Goal: Information Seeking & Learning: Learn about a topic

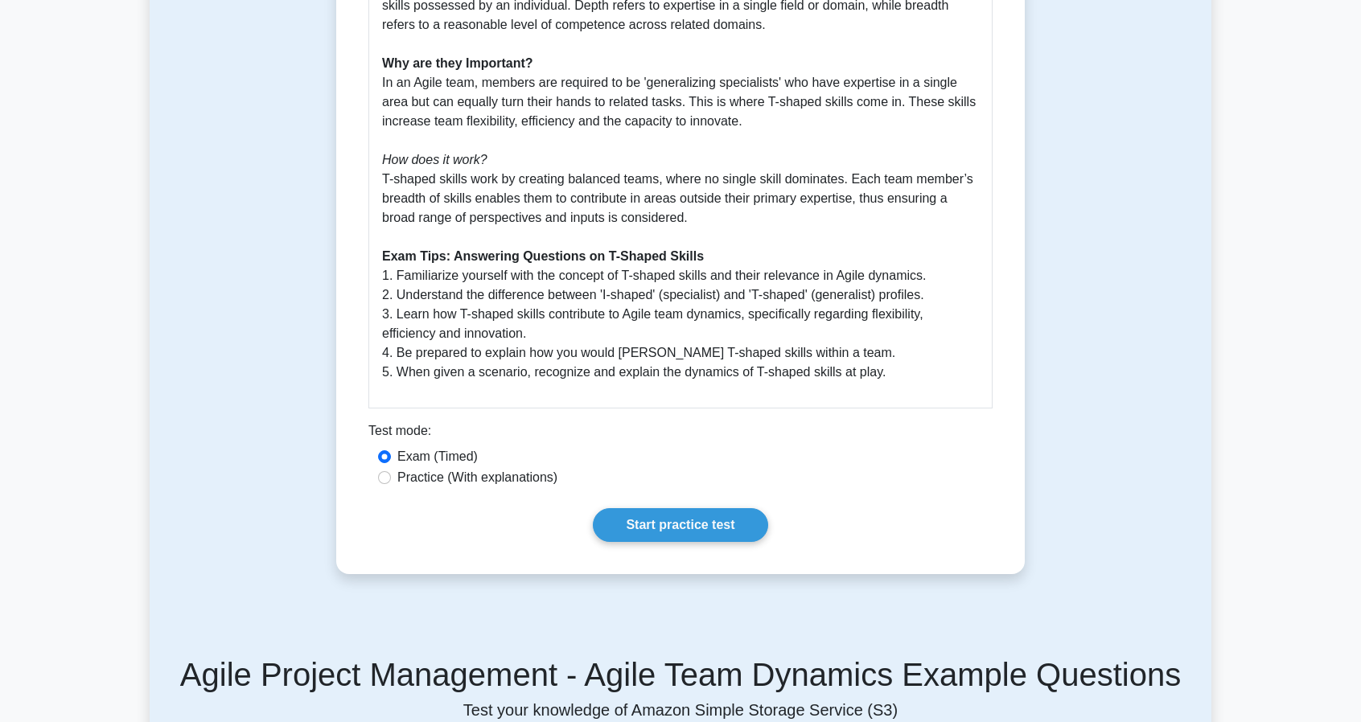
scroll to position [517, 0]
click at [517, 482] on label "Practice (With explanations)" at bounding box center [477, 476] width 160 height 19
click at [391, 482] on input "Practice (With explanations)" at bounding box center [384, 476] width 13 height 13
radio input "true"
click at [426, 455] on label "Exam (Timed)" at bounding box center [437, 455] width 80 height 19
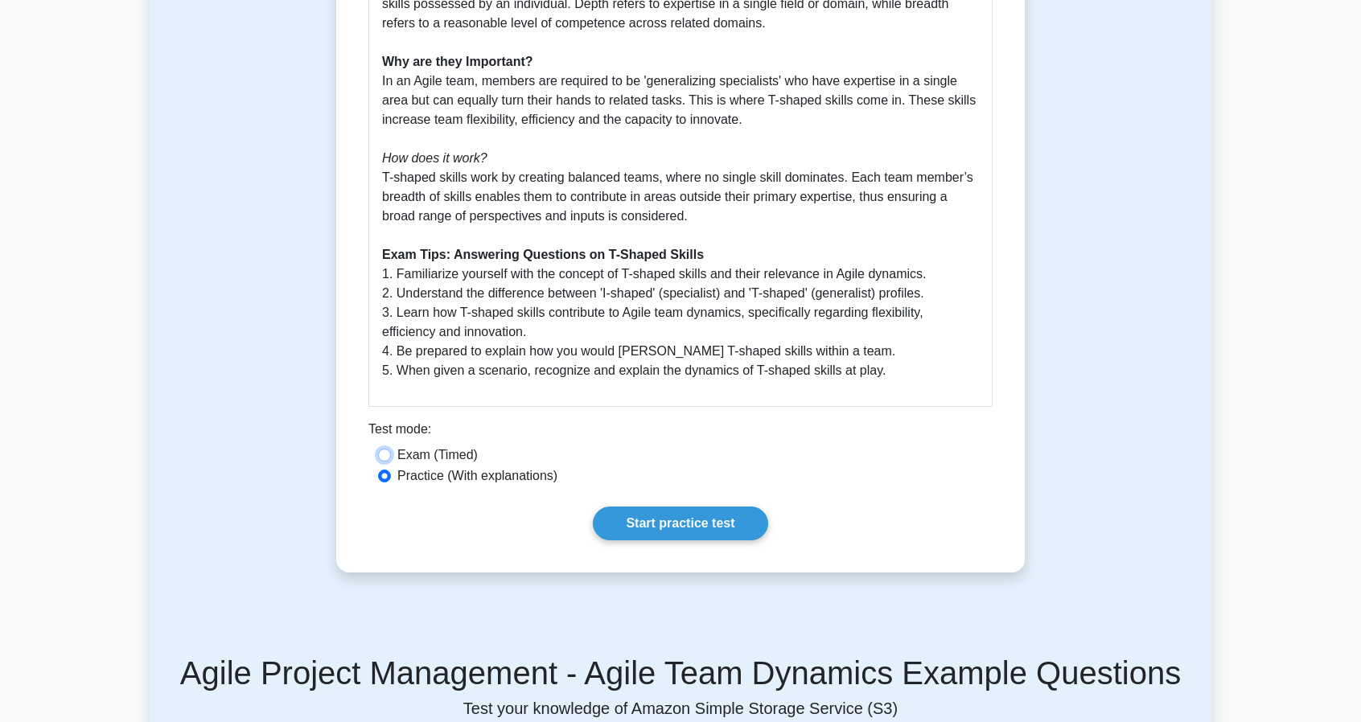
click at [391, 455] on input "Exam (Timed)" at bounding box center [384, 455] width 13 height 13
radio input "true"
click at [663, 529] on link "Start practice test" at bounding box center [680, 524] width 175 height 34
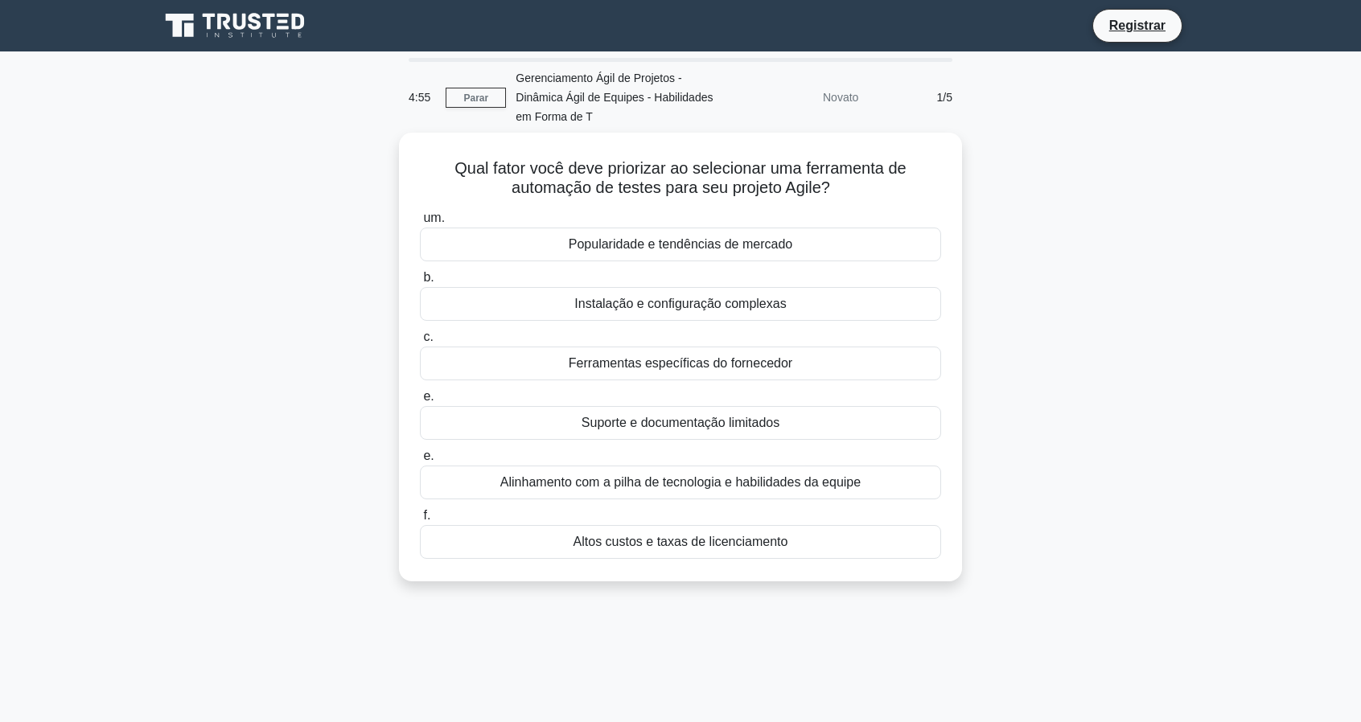
click at [1048, 250] on div "Qual fator você deve priorizar ao selecionar uma ferramenta de automação de tes…" at bounding box center [681, 367] width 1062 height 468
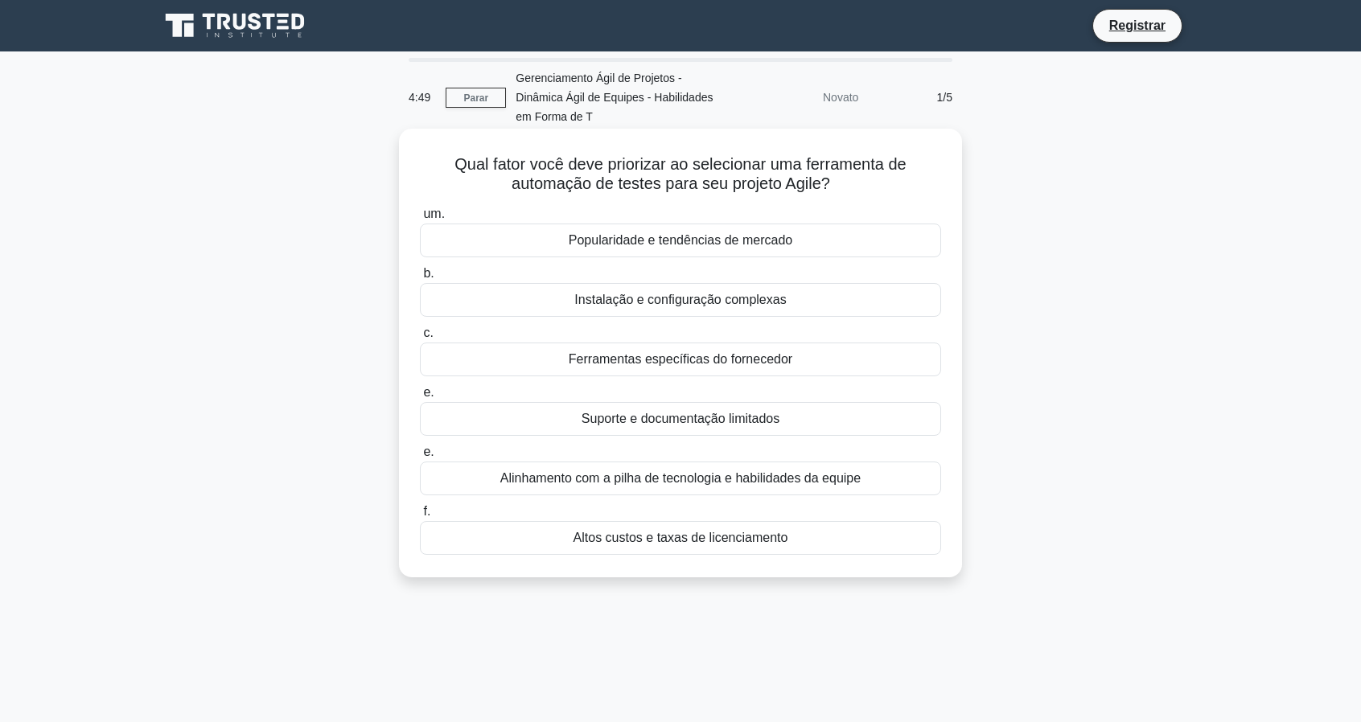
click at [689, 483] on font "Alinhamento com a pilha de tecnologia e habilidades da equipe" at bounding box center [680, 478] width 360 height 14
click at [420, 458] on input "e. Alinhamento com a pilha de tecnologia e habilidades da equipe" at bounding box center [420, 452] width 0 height 10
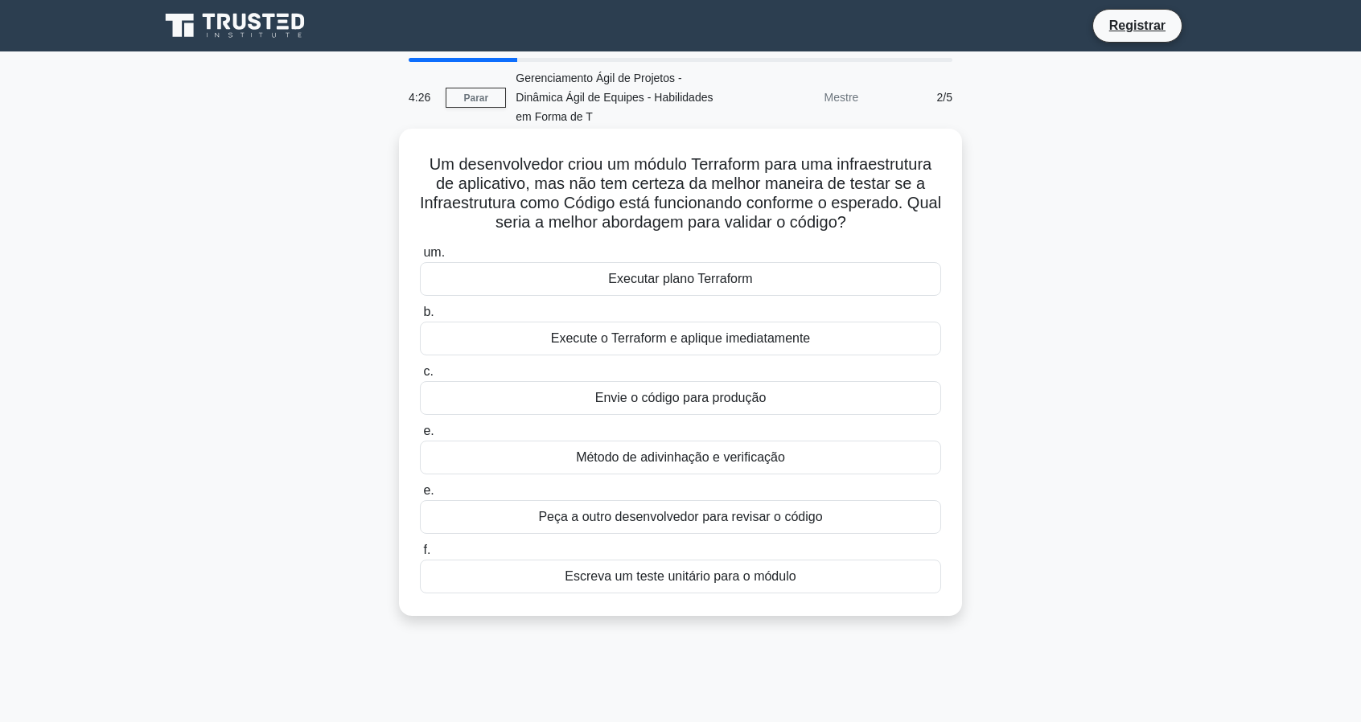
click at [734, 279] on font "Executar plano Terraform" at bounding box center [680, 279] width 144 height 14
click at [420, 258] on input "um. Executar plano Terraform" at bounding box center [420, 253] width 0 height 10
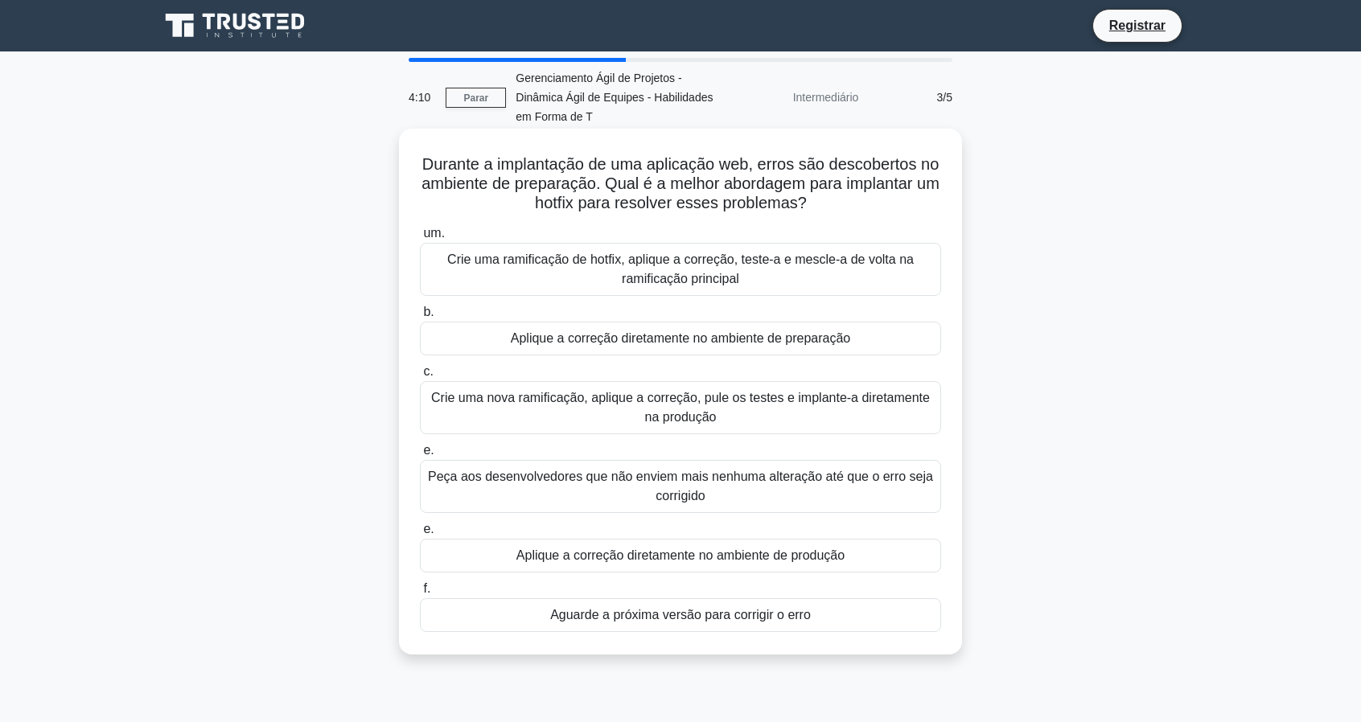
click at [701, 277] on font "Crie uma ramificação de hotfix, aplique a correção, teste-a e mescle-a de volta…" at bounding box center [680, 269] width 467 height 33
click at [420, 239] on input "um. Crie uma ramificação de hotfix, aplique a correção, teste-a e mescle-a de v…" at bounding box center [420, 233] width 0 height 10
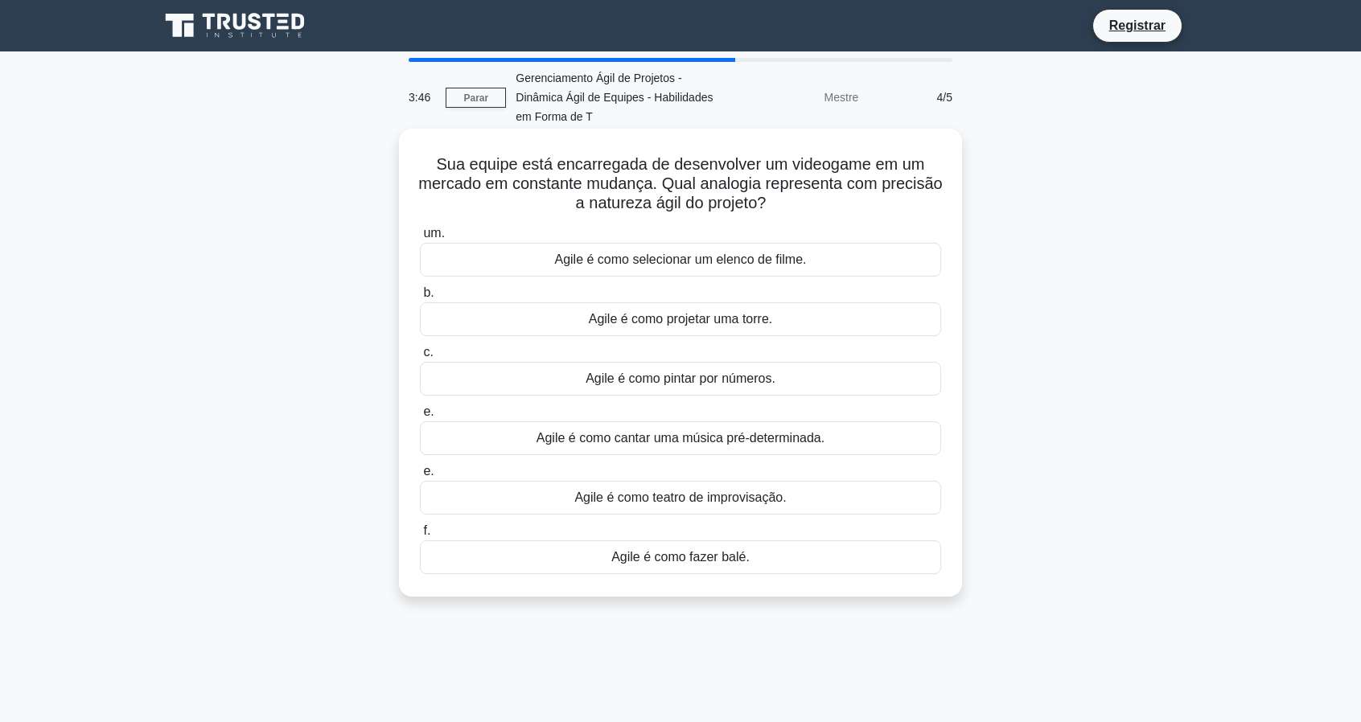
click at [689, 323] on font "Agile é como projetar uma torre." at bounding box center [681, 319] width 184 height 14
click at [420, 298] on input "b. Agile é como projetar uma torre." at bounding box center [420, 293] width 0 height 10
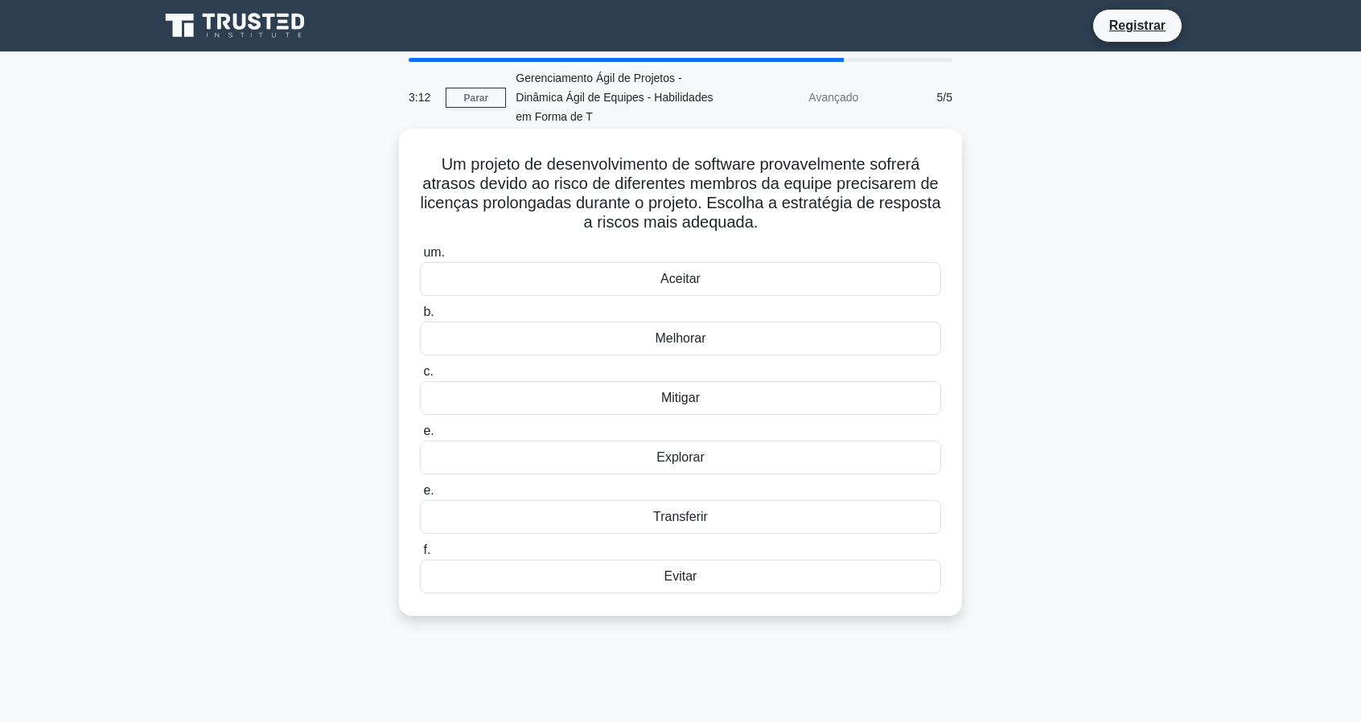
click at [689, 519] on font "Transferir" at bounding box center [680, 517] width 55 height 14
click at [420, 496] on input "e. Transferir" at bounding box center [420, 491] width 0 height 10
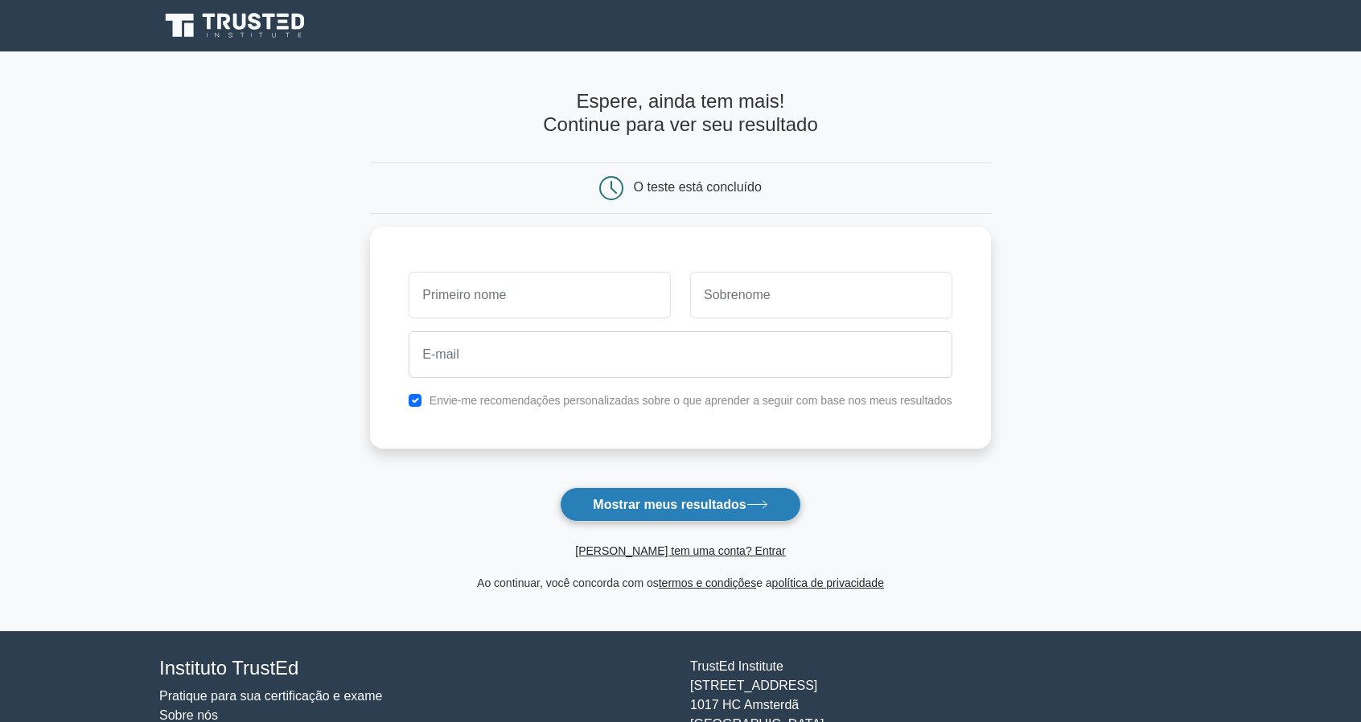
click at [724, 497] on font "Mostrar meus resultados" at bounding box center [669, 504] width 153 height 14
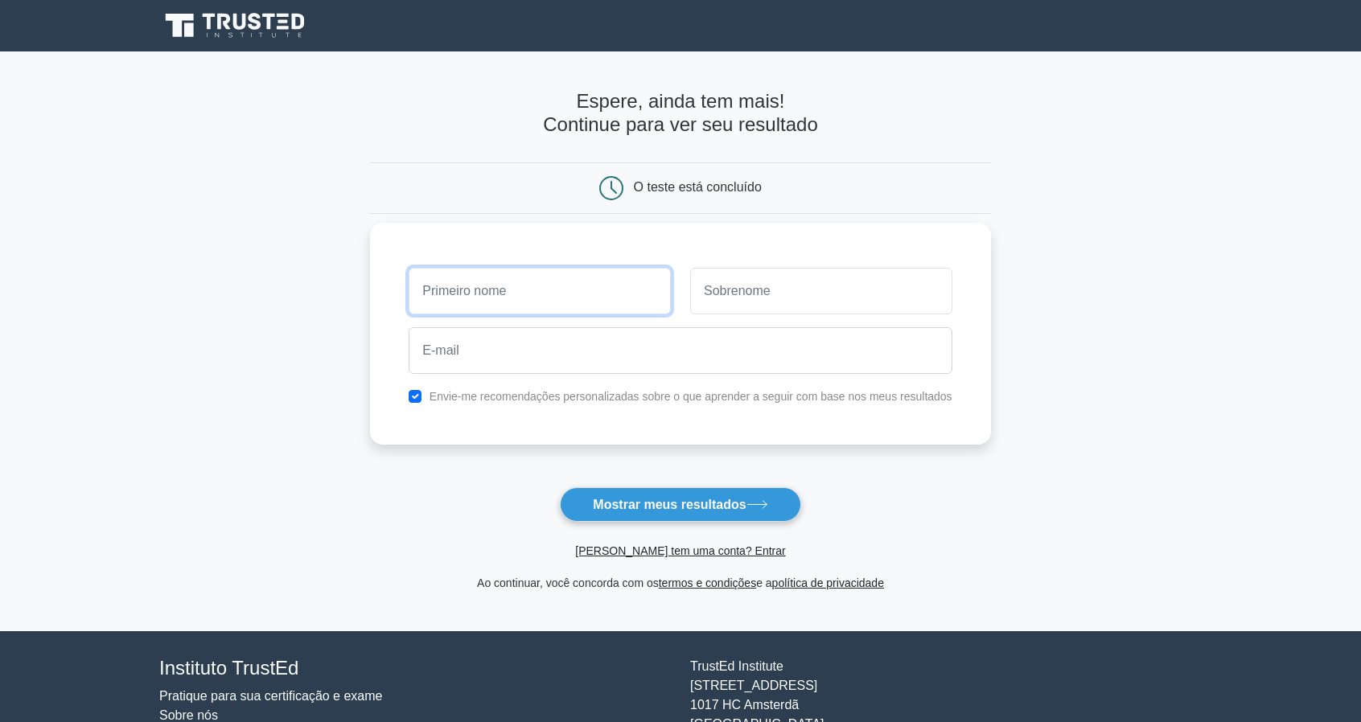
click at [608, 306] on input "text" at bounding box center [540, 291] width 262 height 47
type input "Akiyuki"
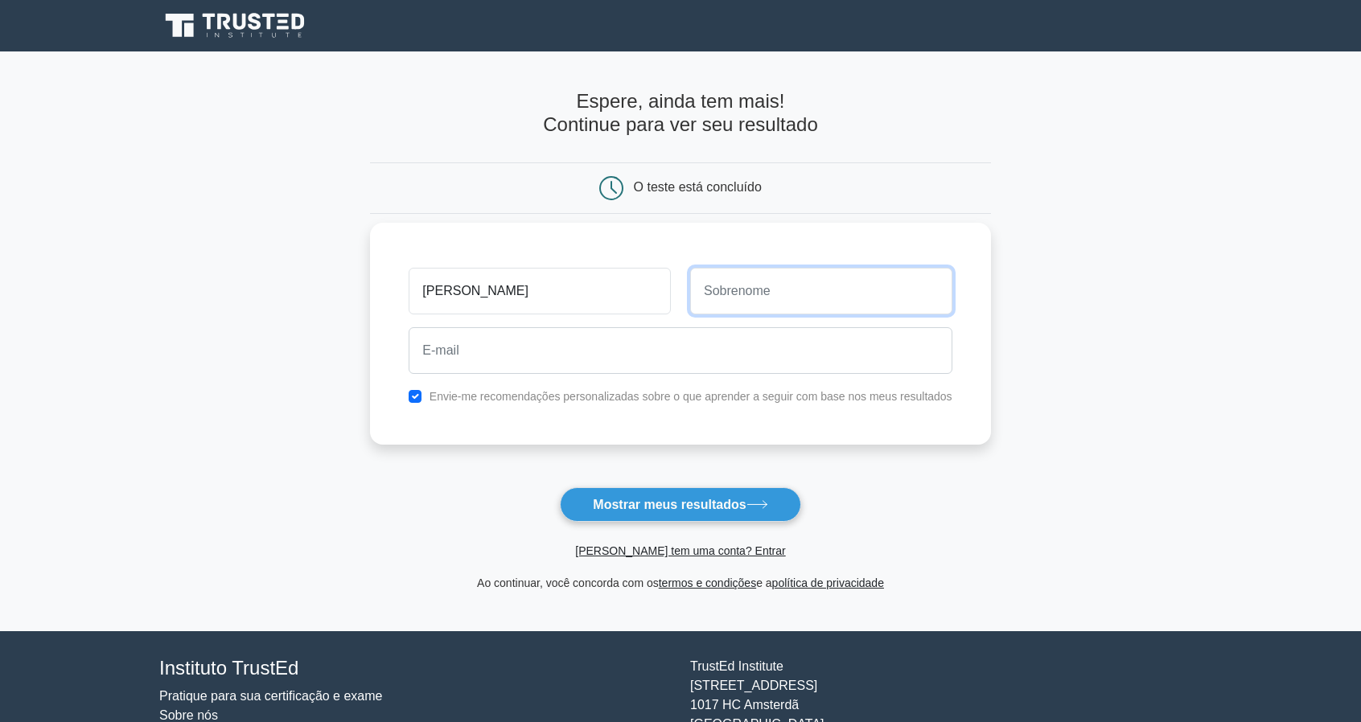
click at [740, 302] on input "text" at bounding box center [821, 291] width 262 height 47
type input "Miyama"
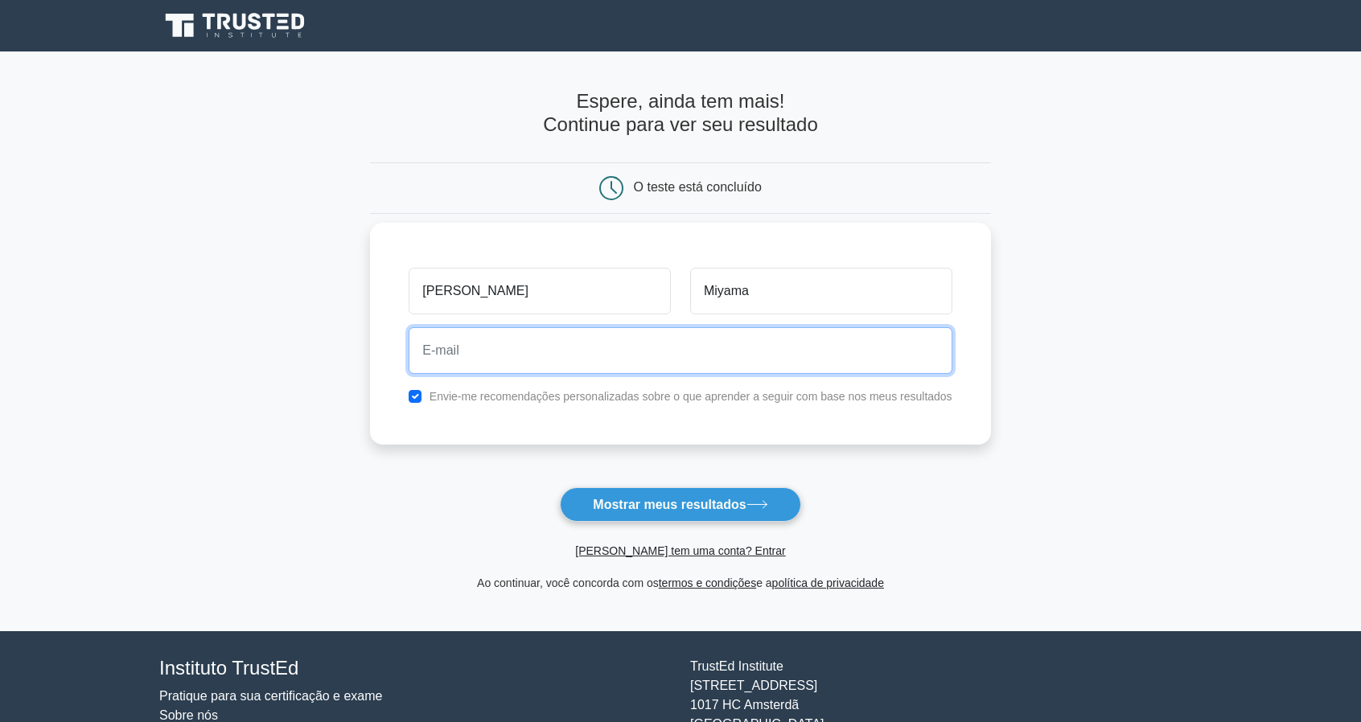
click at [743, 352] on input "email" at bounding box center [680, 350] width 543 height 47
type input "akiyuki.miyama@anagaming.com.br"
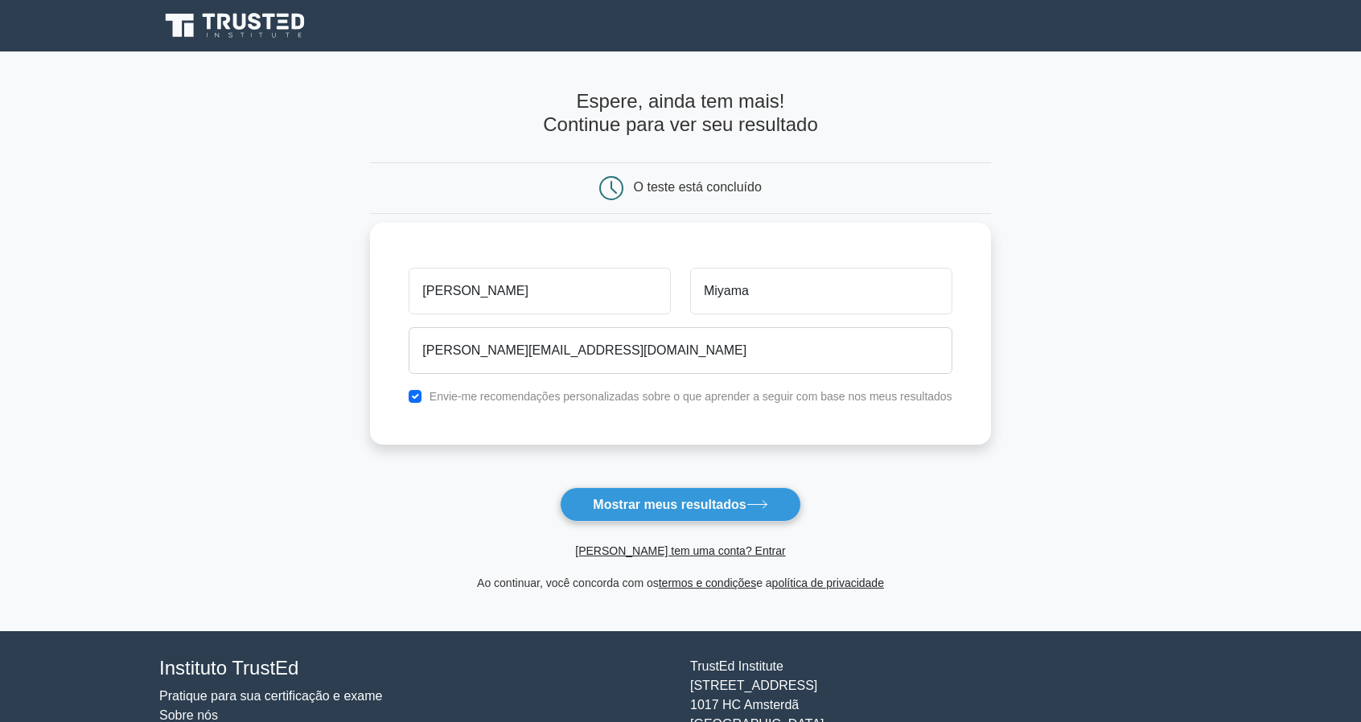
click at [585, 393] on font "Envie-me recomendações personalizadas sobre o que aprender a seguir com base no…" at bounding box center [691, 396] width 523 height 13
click at [421, 393] on input "checkbox" at bounding box center [415, 396] width 13 height 13
checkbox input "false"
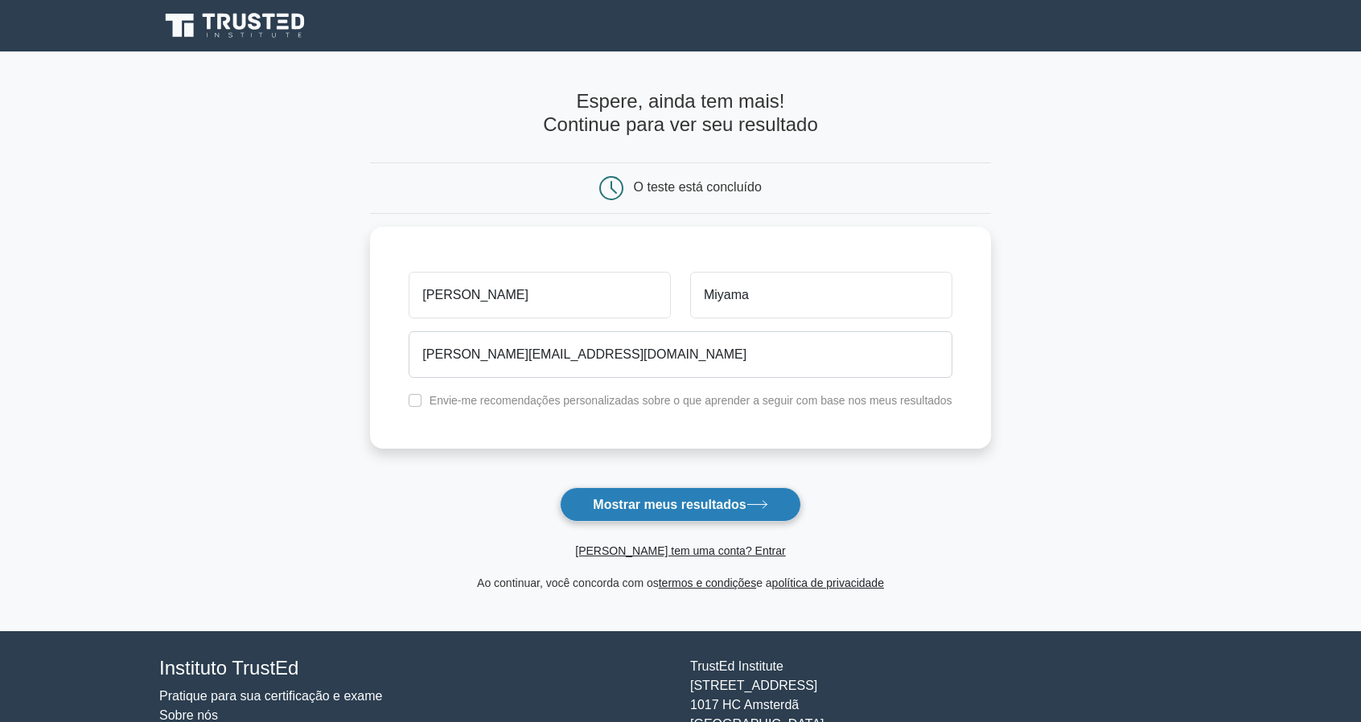
click at [608, 504] on font "Mostrar meus resultados" at bounding box center [669, 505] width 153 height 14
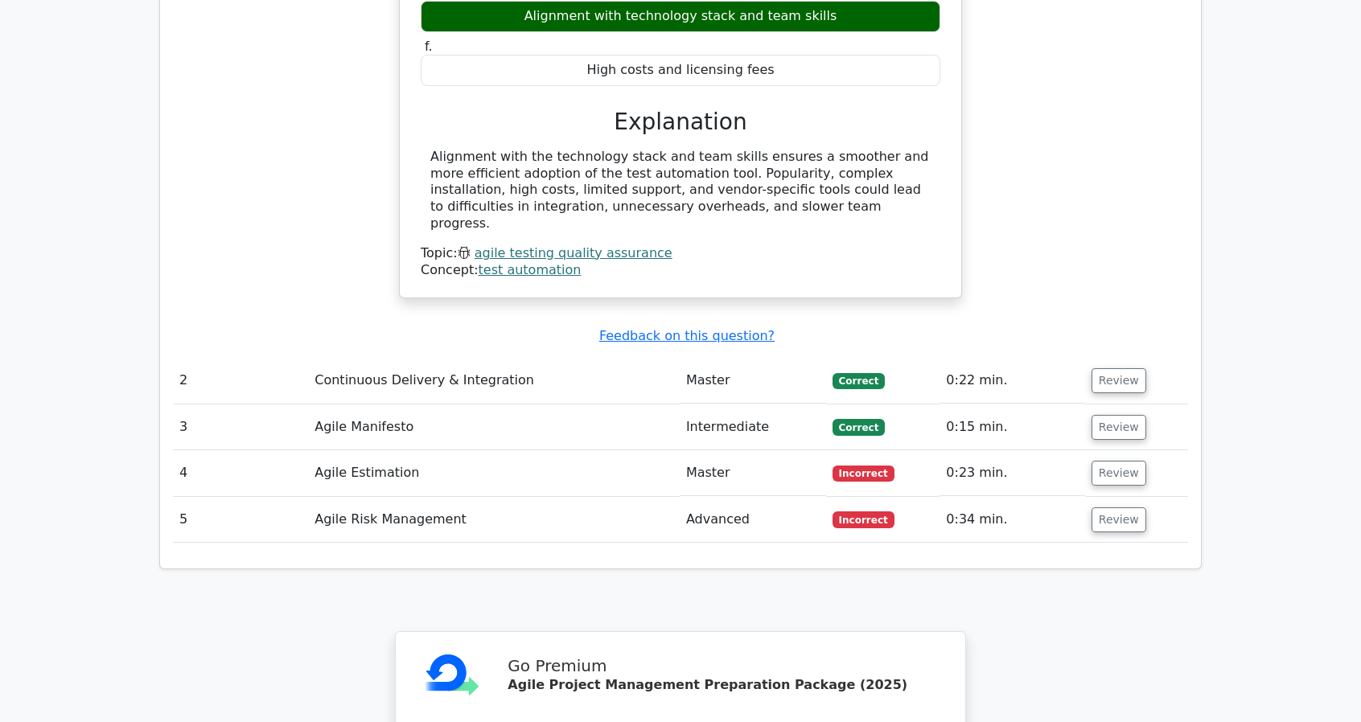
scroll to position [1559, 0]
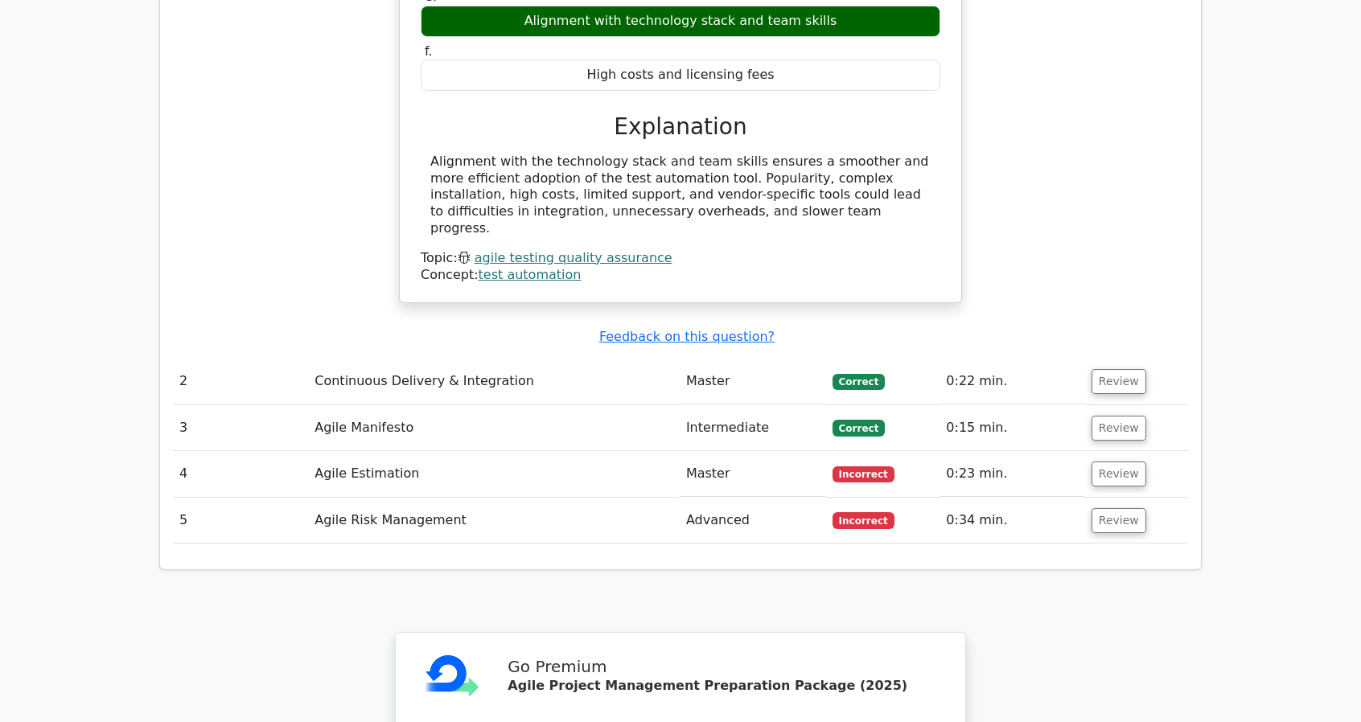
click at [761, 359] on td "Master" at bounding box center [753, 382] width 146 height 46
click at [483, 359] on td "Continuous Delivery & Integration" at bounding box center [494, 382] width 372 height 46
click at [1088, 359] on td "Review" at bounding box center [1136, 382] width 103 height 46
click at [1104, 369] on button "Review" at bounding box center [1119, 381] width 55 height 25
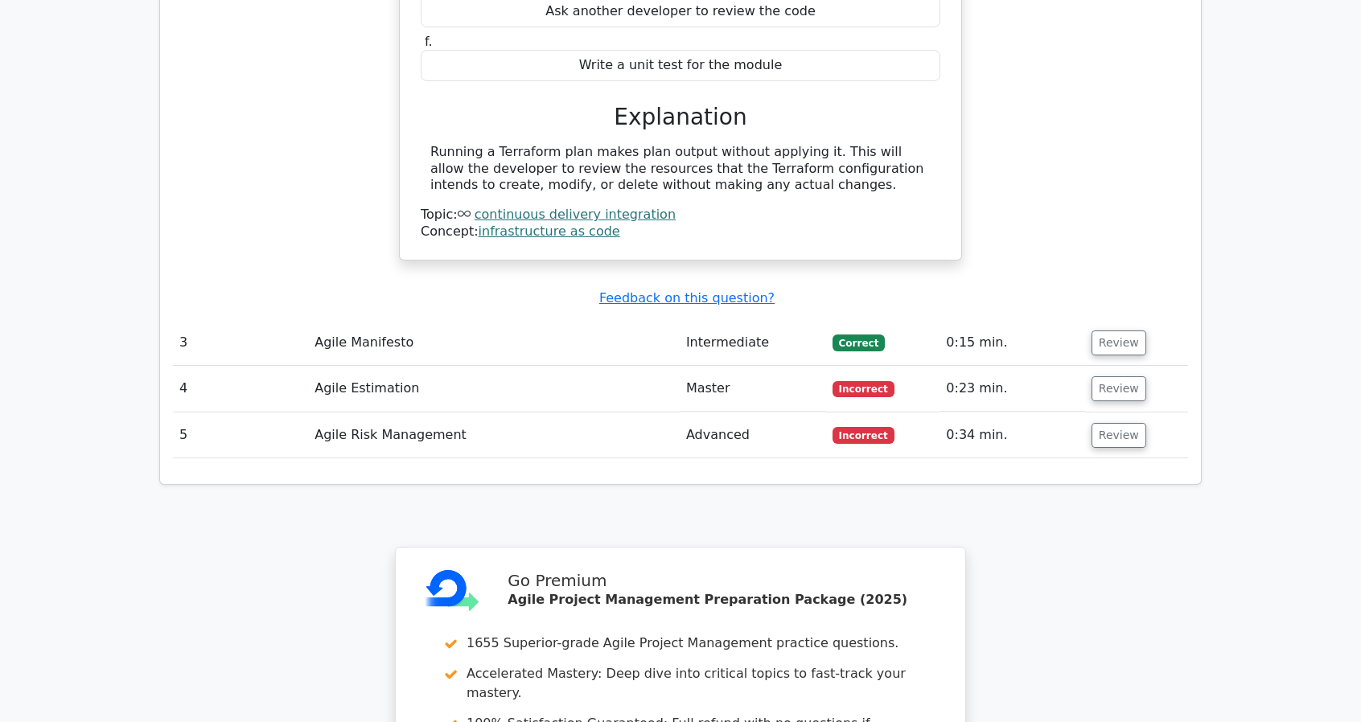
scroll to position [2313, 0]
click at [1113, 330] on button "Review" at bounding box center [1119, 342] width 55 height 25
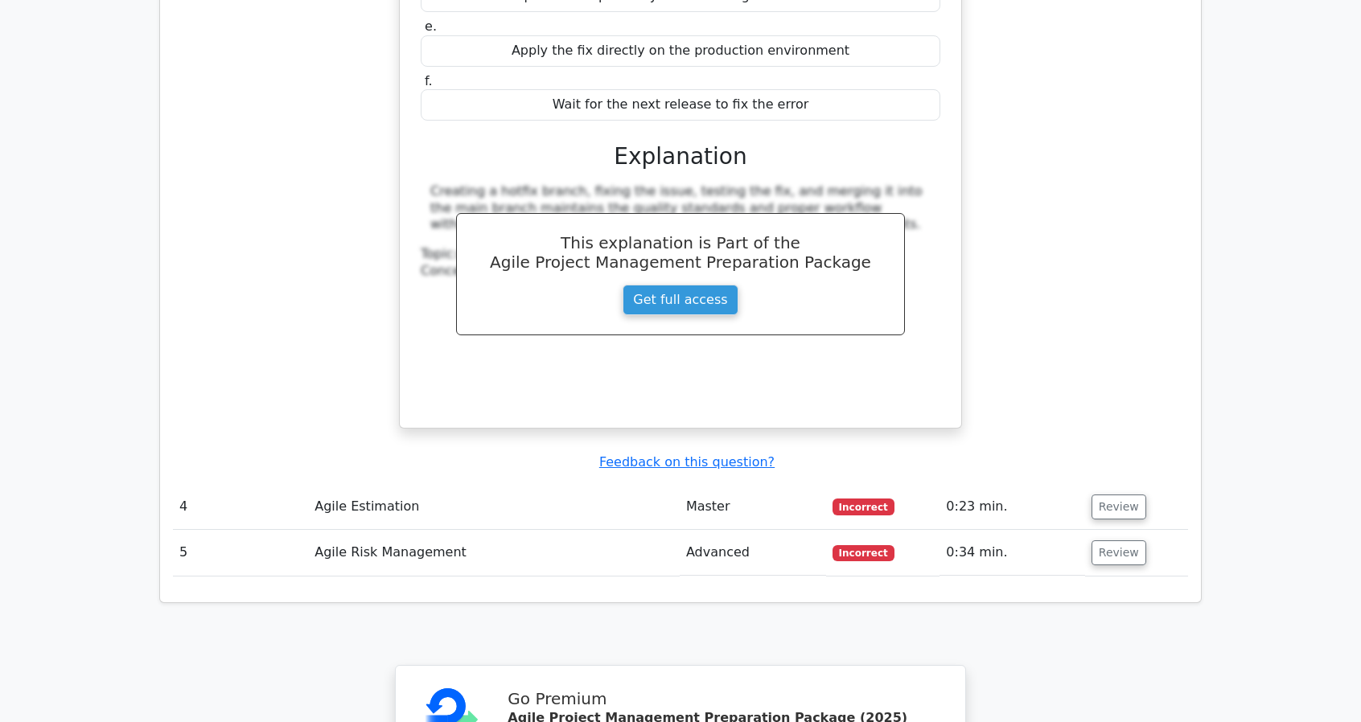
scroll to position [3062, 0]
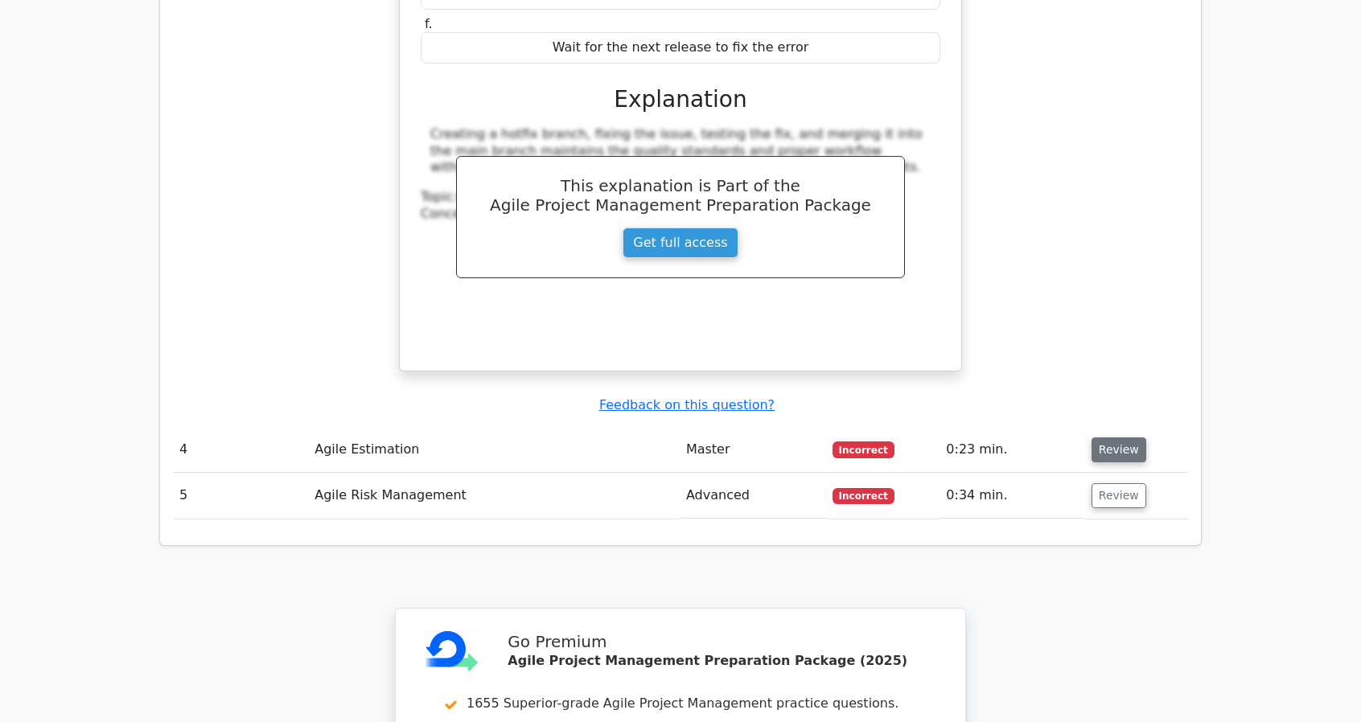
click at [1131, 438] on button "Review" at bounding box center [1119, 450] width 55 height 25
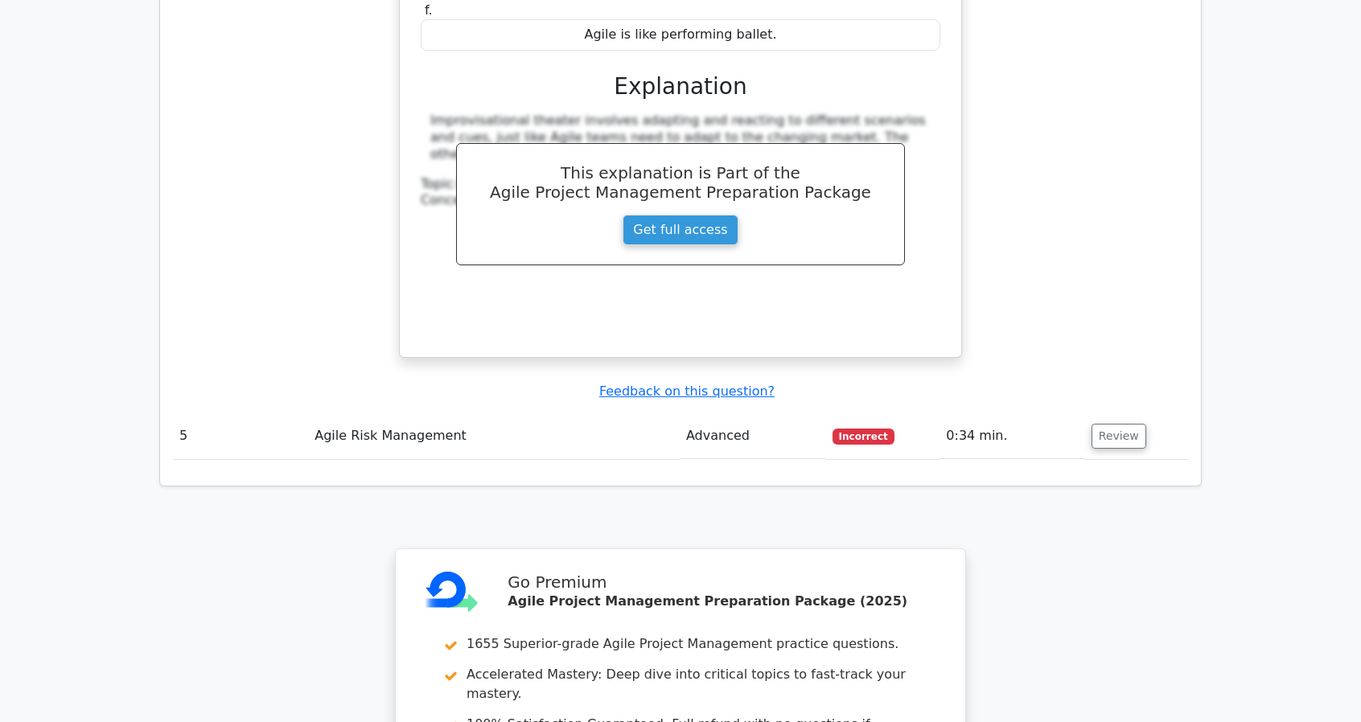
scroll to position [3896, 0]
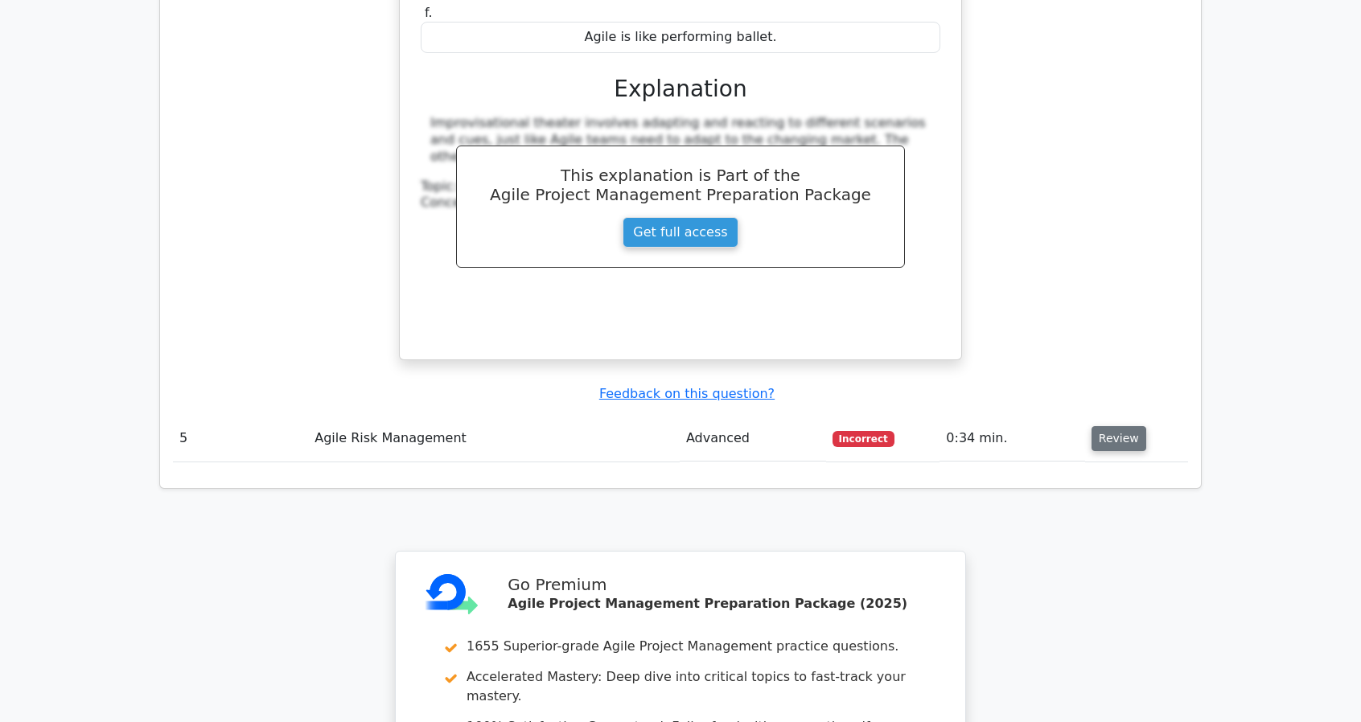
click at [1121, 426] on button "Review" at bounding box center [1119, 438] width 55 height 25
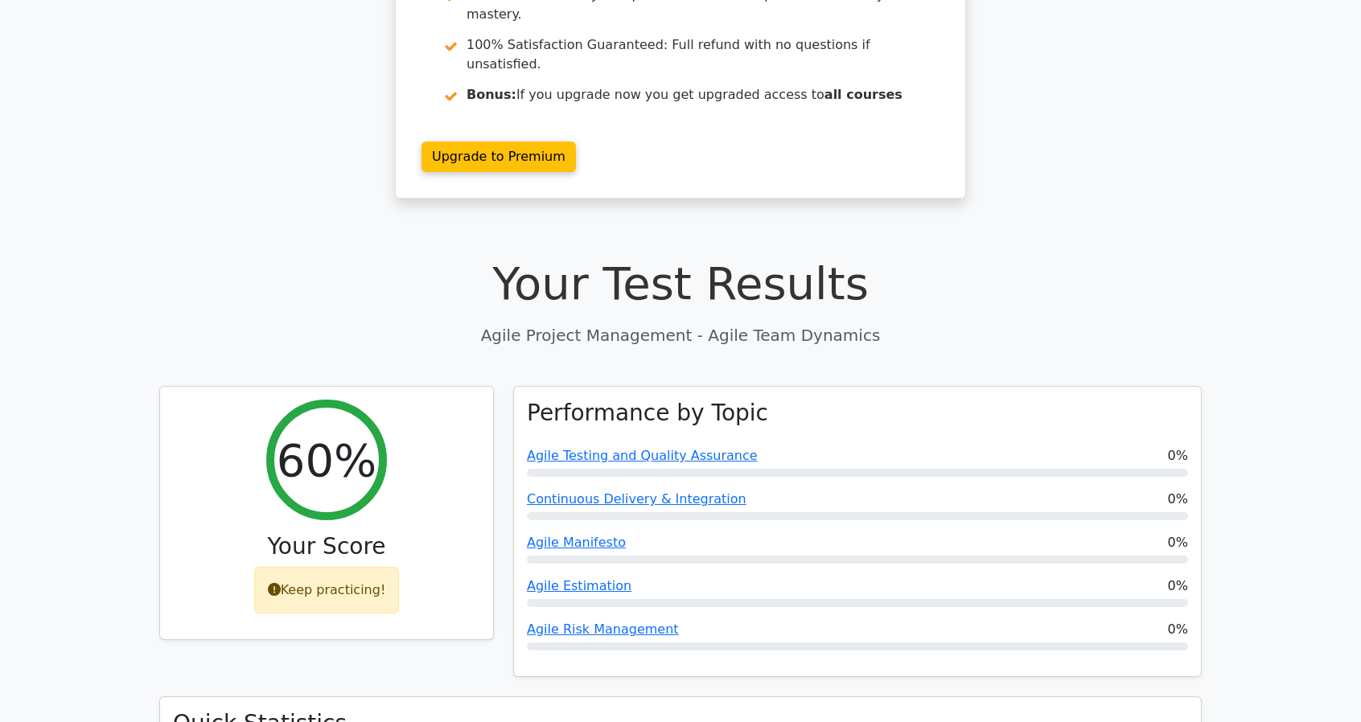
scroll to position [0, 0]
